Goal: Task Accomplishment & Management: Manage account settings

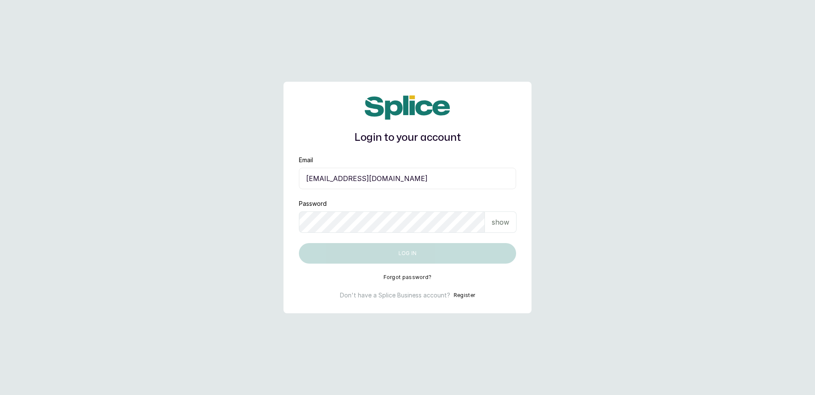
click at [412, 179] on input "[EMAIL_ADDRESS][DOMAIN_NAME]" at bounding box center [407, 178] width 217 height 21
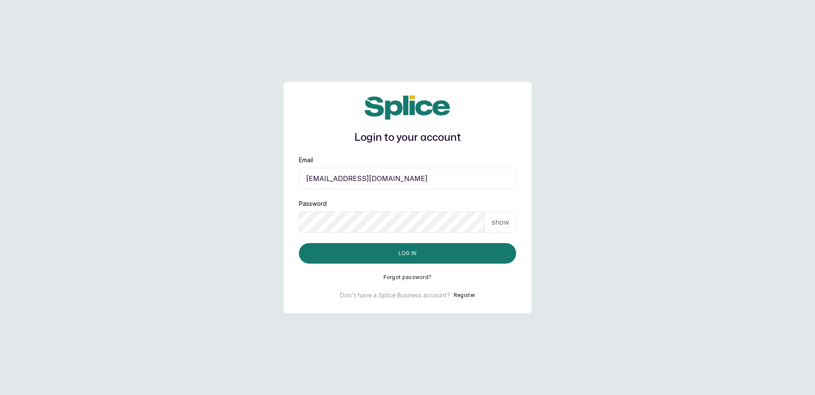
type input "[EMAIL_ADDRESS][DOMAIN_NAME]"
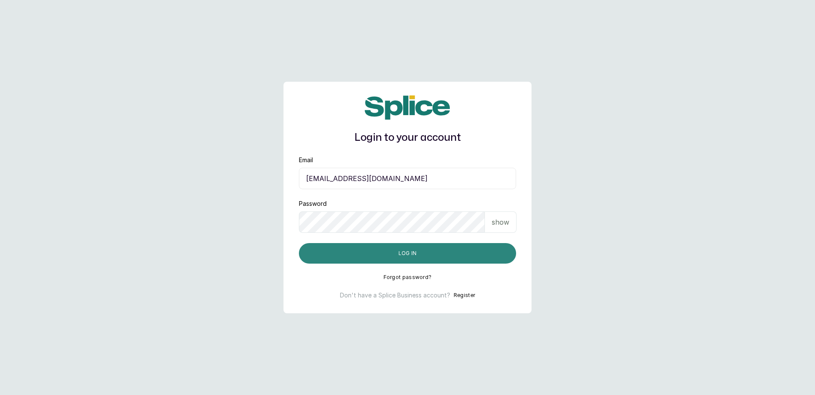
click at [412, 256] on button "Log in" at bounding box center [407, 253] width 217 height 21
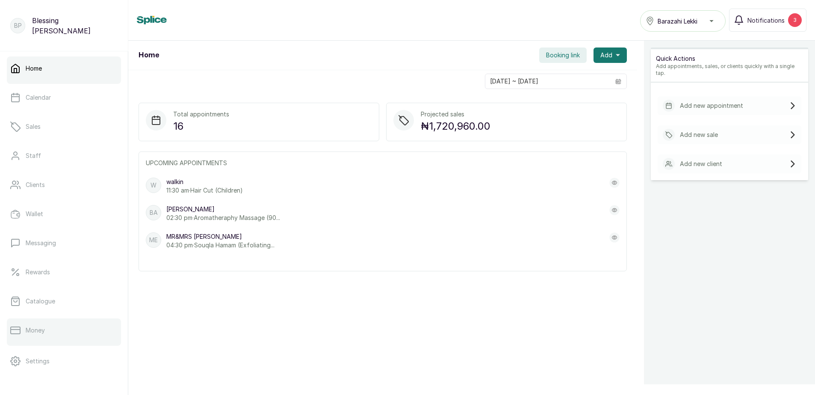
click at [44, 330] on p "Money" at bounding box center [35, 330] width 19 height 9
